Goal: Task Accomplishment & Management: Manage account settings

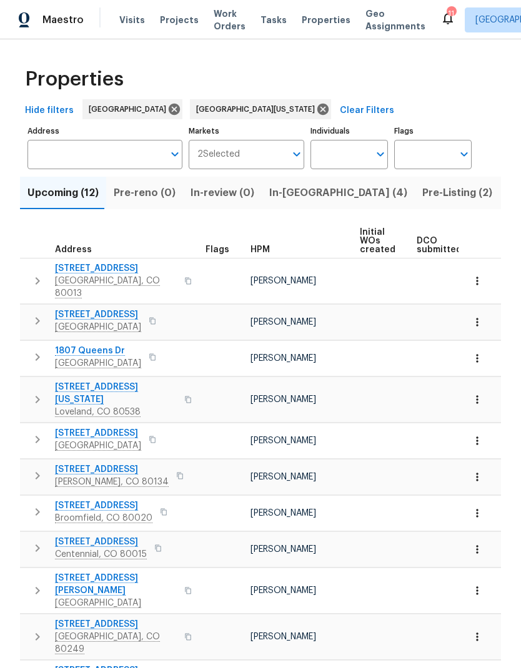
click at [422, 194] on span "Pre-Listing (2)" at bounding box center [457, 192] width 70 height 17
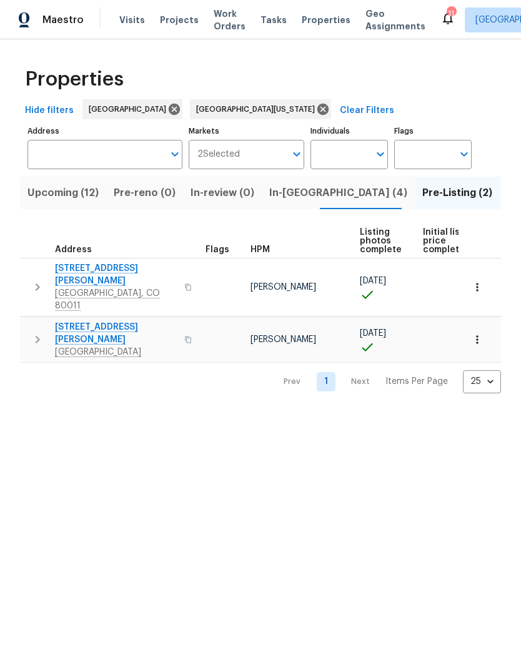
click at [128, 25] on span "Visits" at bounding box center [132, 20] width 26 height 12
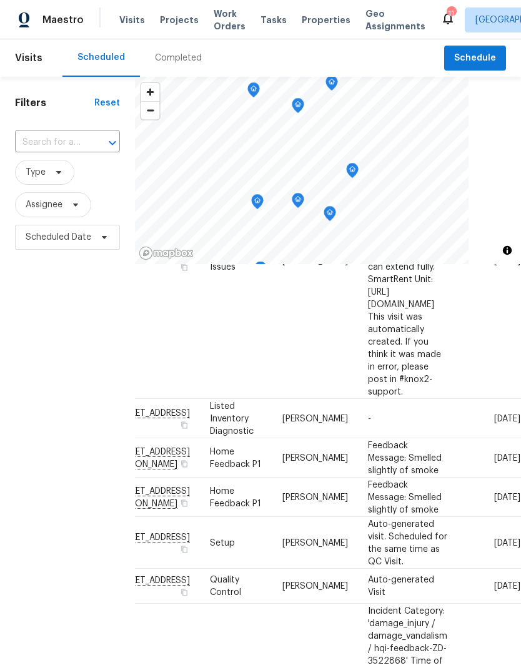
scroll to position [452, 109]
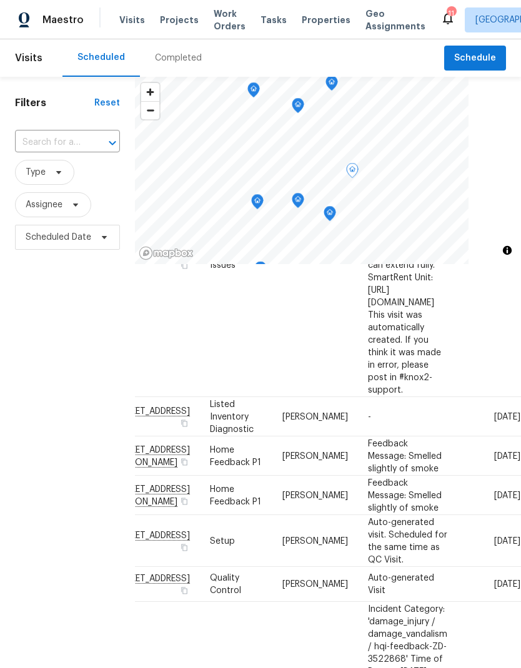
click at [0, 0] on span at bounding box center [0, 0] width 0 height 0
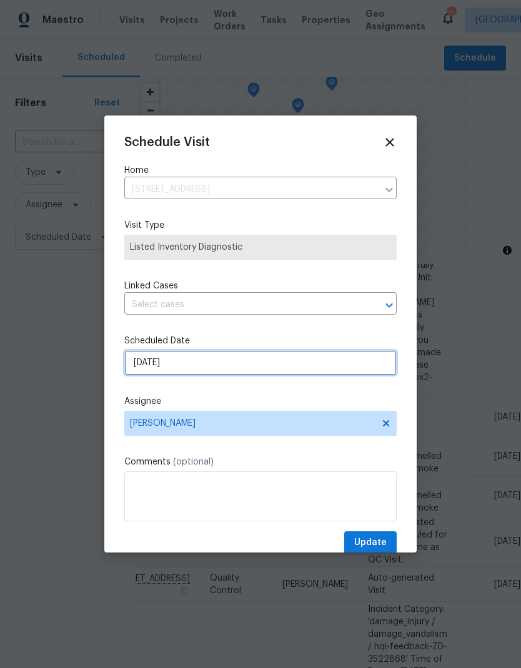
click at [212, 366] on input "[DATE]" at bounding box center [260, 362] width 272 height 25
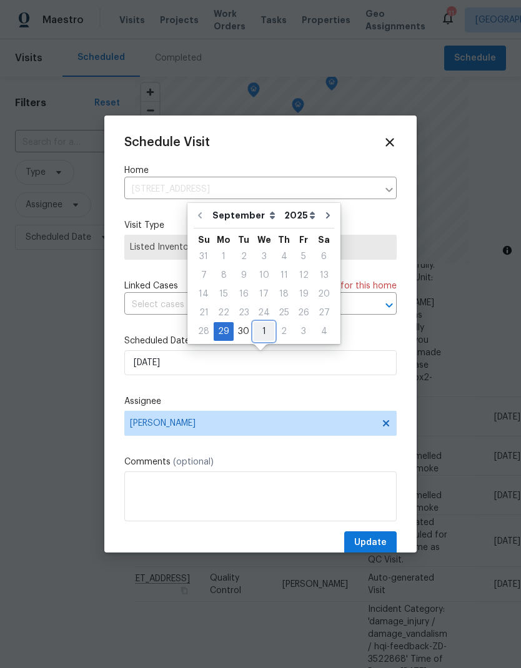
click at [260, 334] on div "1" at bounding box center [264, 331] width 21 height 17
type input "[DATE]"
select select "9"
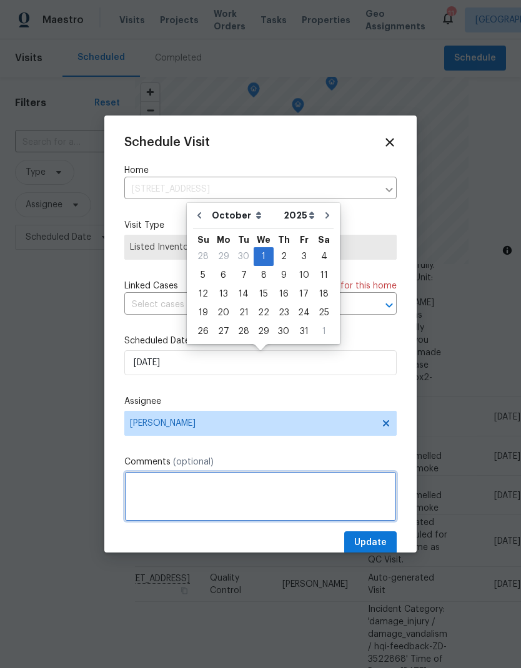
click at [362, 522] on textarea at bounding box center [260, 497] width 272 height 50
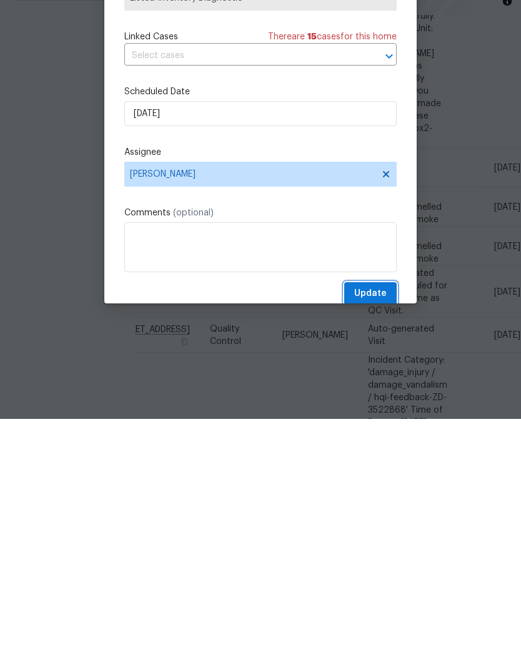
click at [375, 535] on span "Update" at bounding box center [370, 543] width 32 height 16
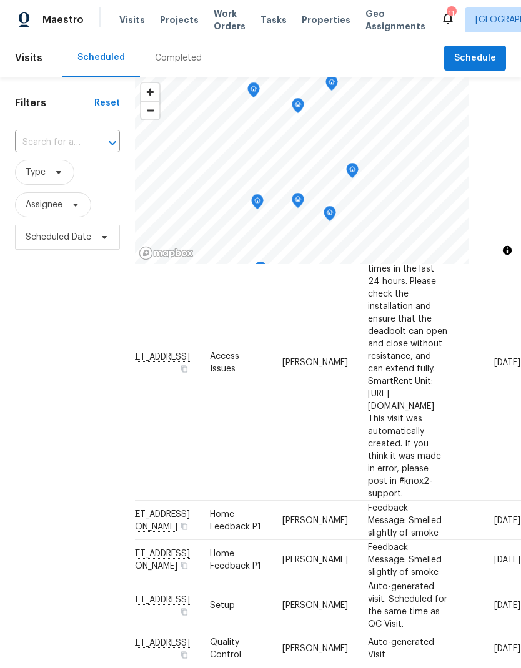
scroll to position [349, 109]
click at [0, 0] on span at bounding box center [0, 0] width 0 height 0
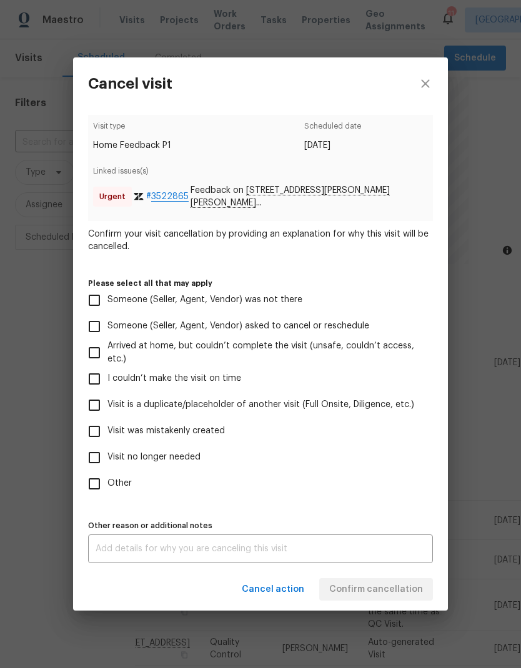
click at [92, 402] on input "Visit is a duplicate/placeholder of another visit (Full Onsite, Diligence, etc.)" at bounding box center [94, 405] width 26 height 26
checkbox input "true"
click at [298, 550] on textarea at bounding box center [261, 549] width 330 height 9
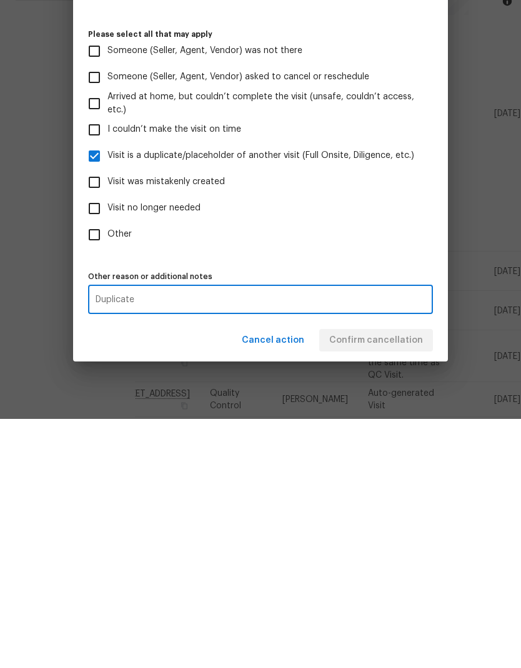
type textarea "Duplicate"
click at [360, 569] on div "Cancel action Confirm cancellation" at bounding box center [260, 590] width 375 height 43
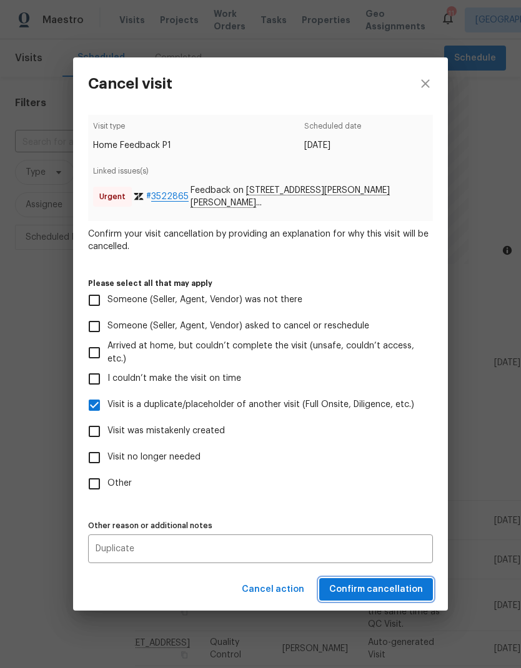
click at [374, 593] on span "Confirm cancellation" at bounding box center [376, 590] width 94 height 16
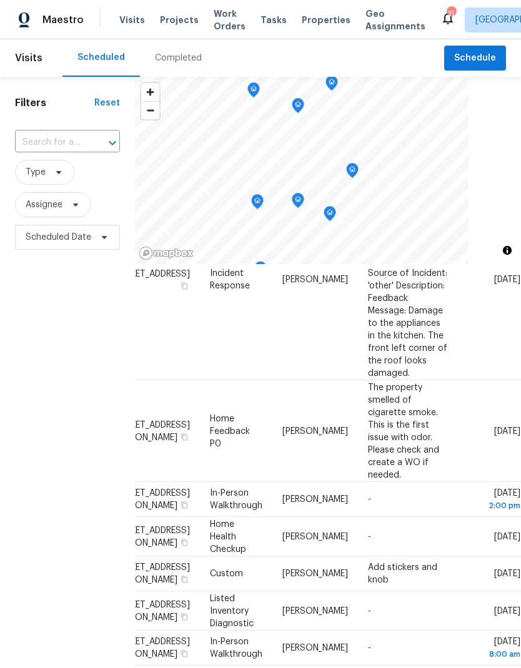
scroll to position [796, 64]
